Goal: Information Seeking & Learning: Find specific fact

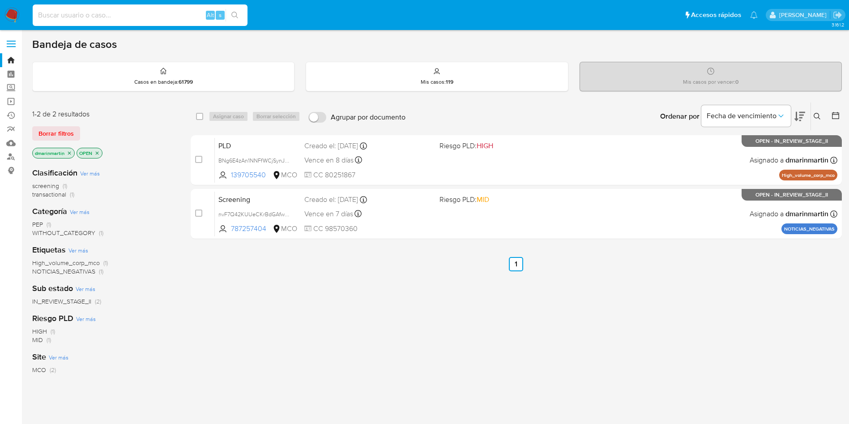
click at [94, 18] on input at bounding box center [140, 15] width 215 height 12
paste input "1075407215"
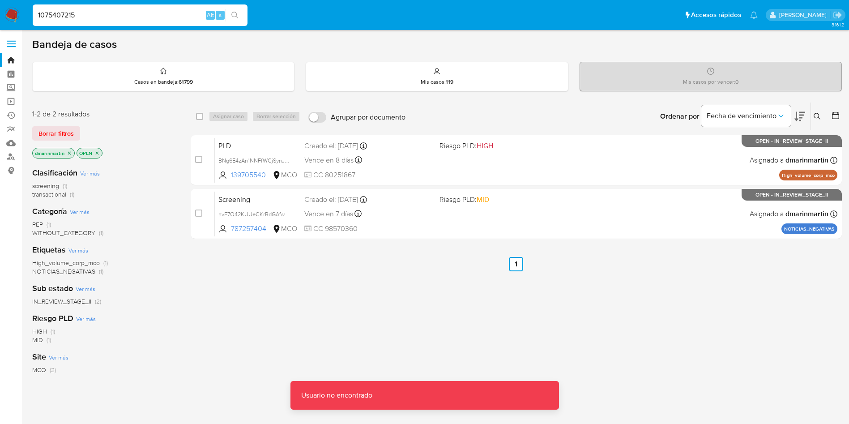
click at [97, 20] on input "1075407215" at bounding box center [140, 15] width 215 height 12
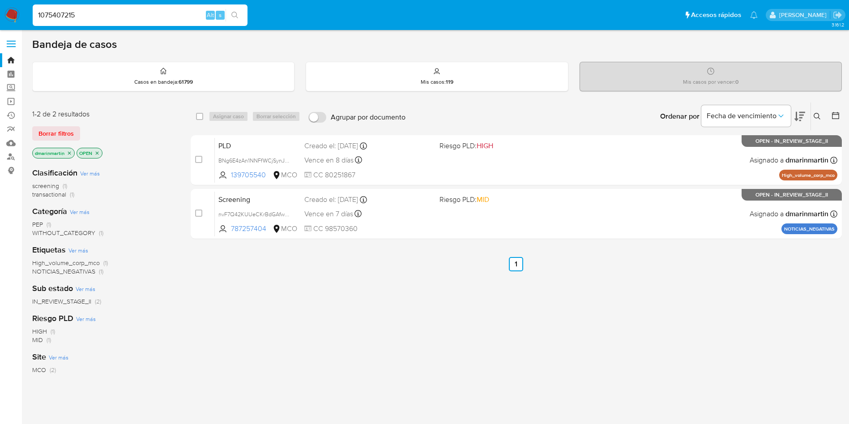
type input "1075407215"
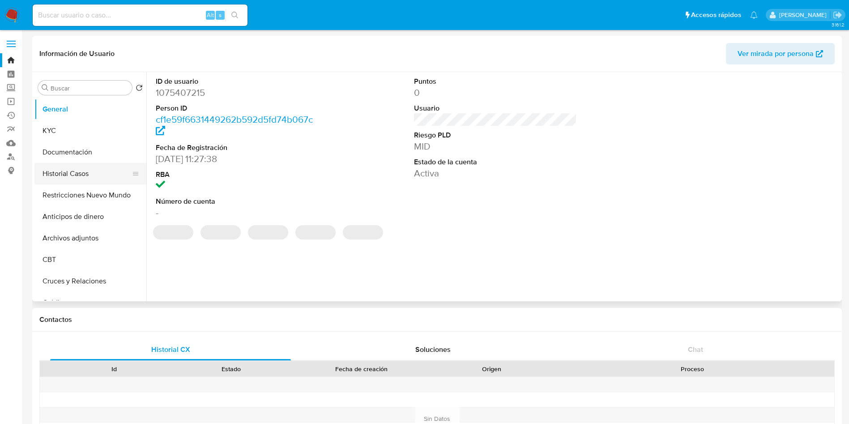
click at [81, 179] on button "Historial Casos" at bounding box center [86, 173] width 105 height 21
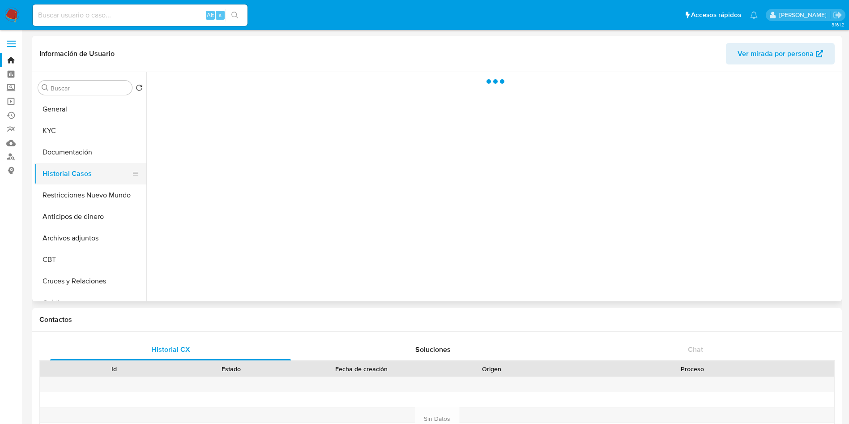
select select "10"
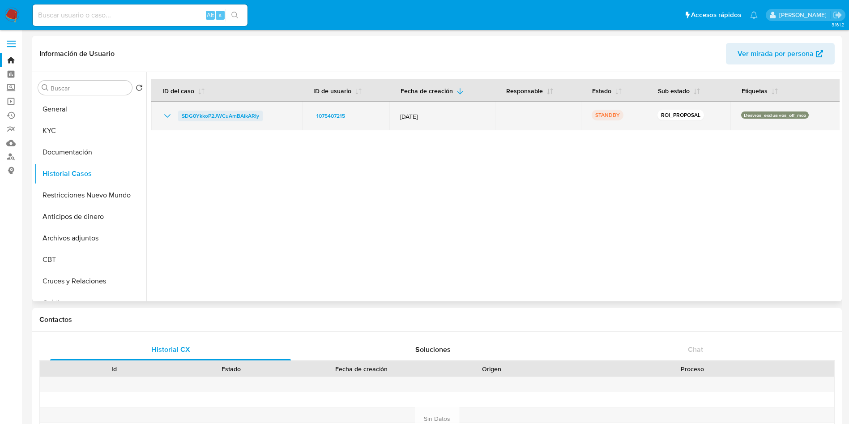
drag, startPoint x: 266, startPoint y: 115, endPoint x: 182, endPoint y: 116, distance: 84.2
click at [182, 116] on div "SDG0YkkoP2JWCuAmBAikARIy" at bounding box center [226, 116] width 129 height 11
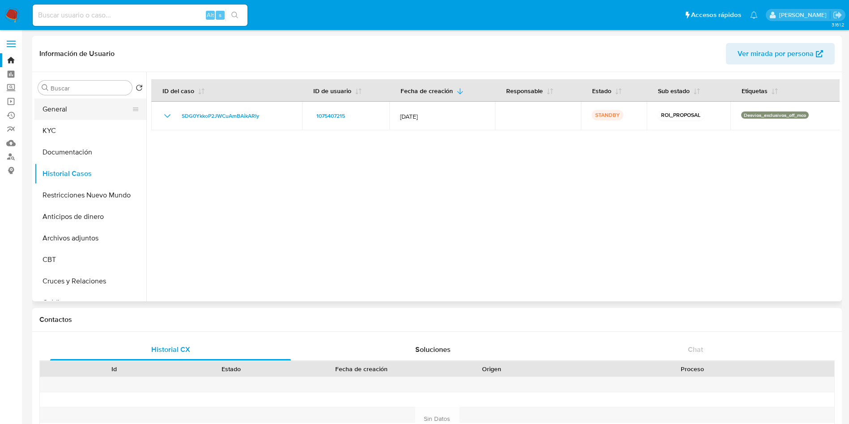
click at [52, 107] on button "General" at bounding box center [86, 109] width 105 height 21
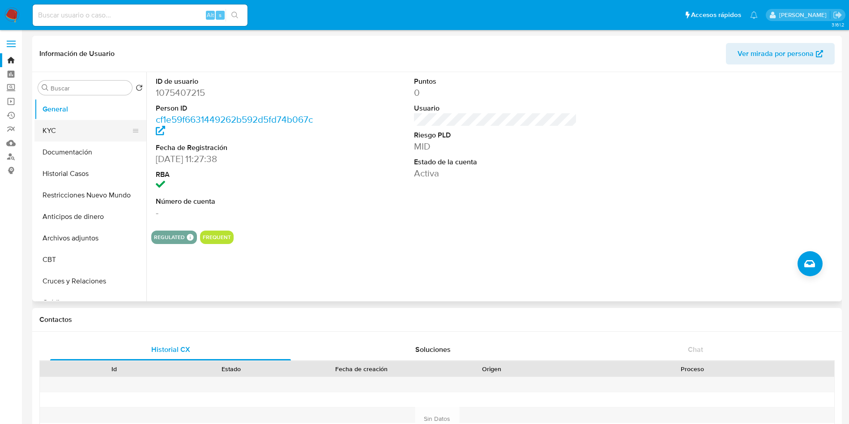
click at [91, 129] on button "KYC" at bounding box center [86, 130] width 105 height 21
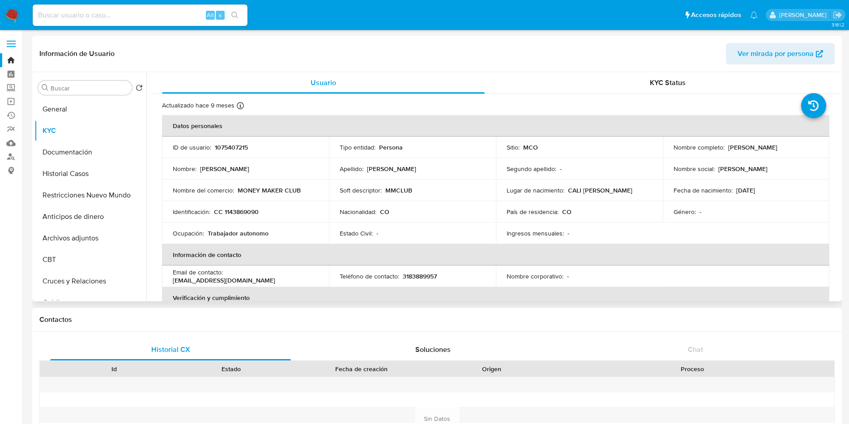
drag, startPoint x: 725, startPoint y: 150, endPoint x: 809, endPoint y: 148, distance: 83.7
click at [809, 148] on div "Nombre completo : [PERSON_NAME]" at bounding box center [747, 147] width 146 height 8
copy p "[PERSON_NAME]"
click at [116, 13] on input at bounding box center [140, 15] width 215 height 12
paste input "2466538284"
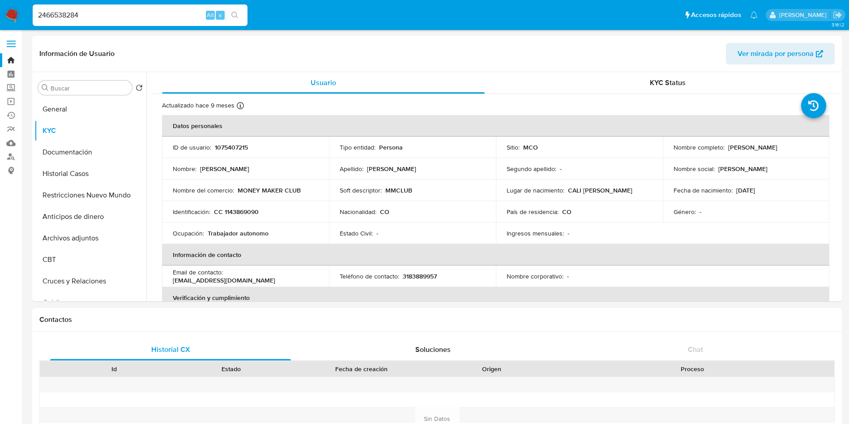
type input "2466538284"
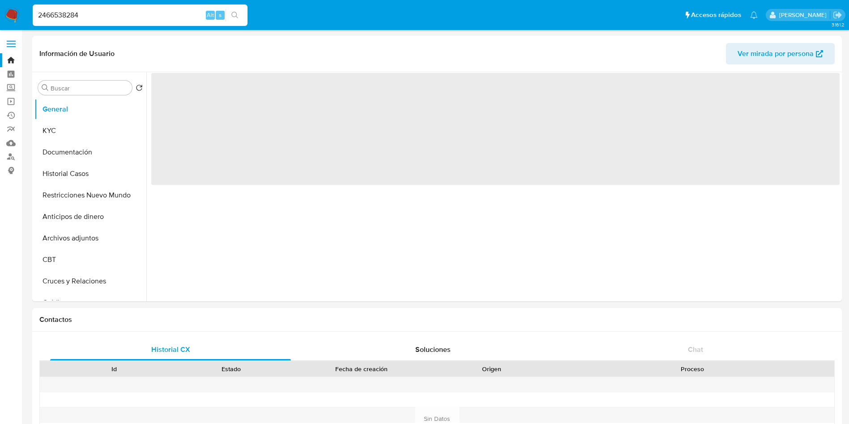
select select "10"
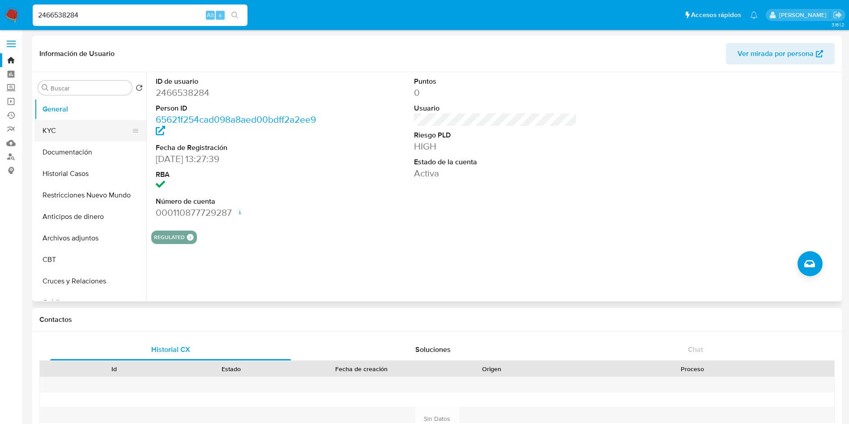
click at [86, 131] on button "KYC" at bounding box center [86, 130] width 105 height 21
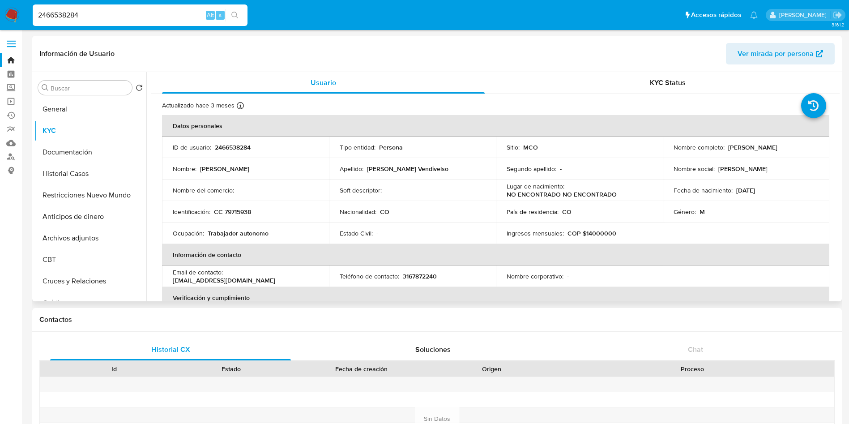
drag, startPoint x: 727, startPoint y: 146, endPoint x: 806, endPoint y: 149, distance: 79.3
click at [806, 149] on div "Nombre completo : [PERSON_NAME]" at bounding box center [747, 147] width 146 height 8
copy p "[PERSON_NAME]"
click at [82, 181] on button "Historial Casos" at bounding box center [86, 173] width 105 height 21
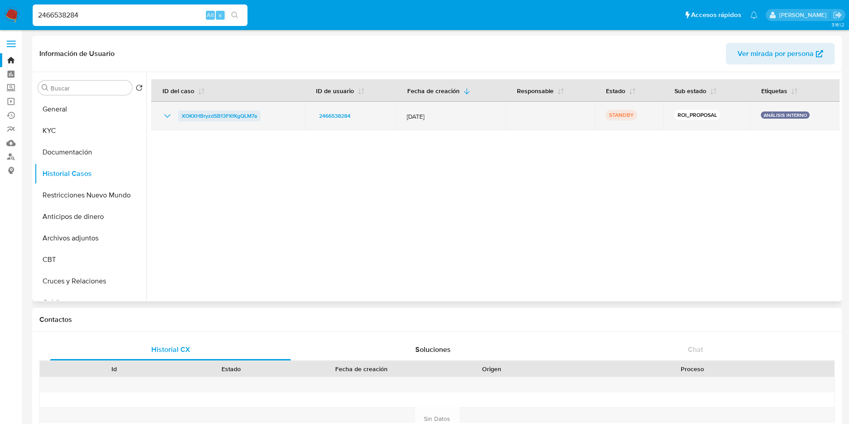
drag, startPoint x: 261, startPoint y: 119, endPoint x: 183, endPoint y: 116, distance: 77.5
click at [183, 116] on div "XOKXHBryzdSB13FKfKgQLM7a" at bounding box center [228, 116] width 132 height 11
click at [192, 116] on span "XOKXHBryzdSB13FKfKgQLM7a" at bounding box center [219, 116] width 75 height 11
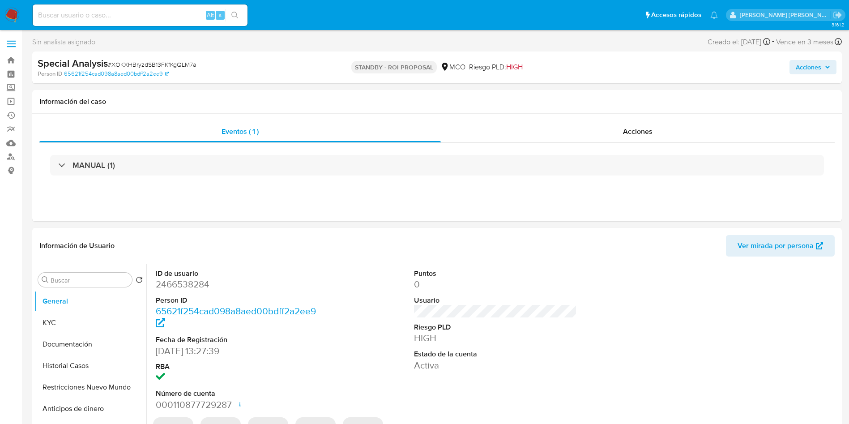
select select "10"
